Goal: Task Accomplishment & Management: Manage account settings

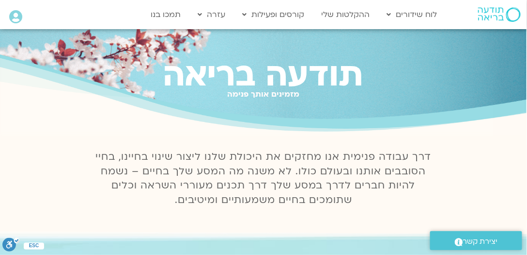
click at [10, 17] on icon at bounding box center [15, 17] width 13 height 14
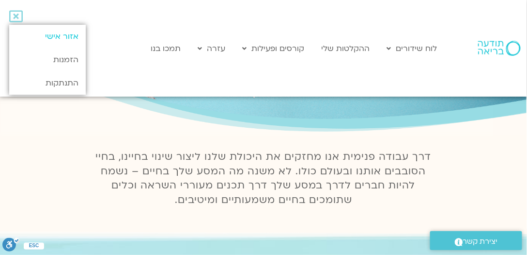
click at [71, 36] on link "אזור אישי" at bounding box center [47, 36] width 77 height 23
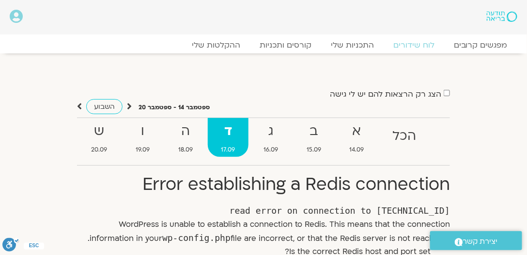
click at [18, 16] on icon at bounding box center [16, 17] width 13 height 14
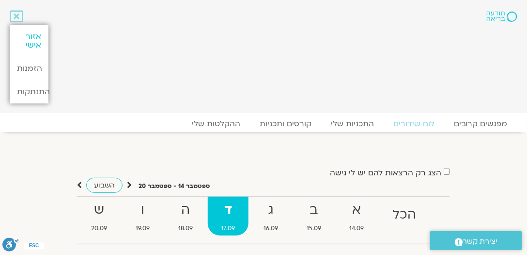
click at [35, 41] on link "אזור אישי" at bounding box center [29, 41] width 39 height 32
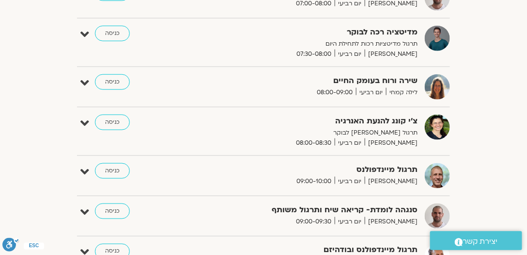
scroll to position [246, 0]
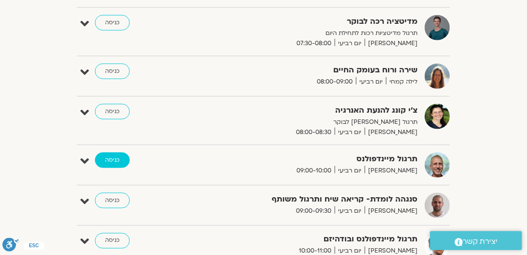
click at [119, 158] on link "כניסה" at bounding box center [112, 160] width 35 height 16
